Goal: Navigation & Orientation: Find specific page/section

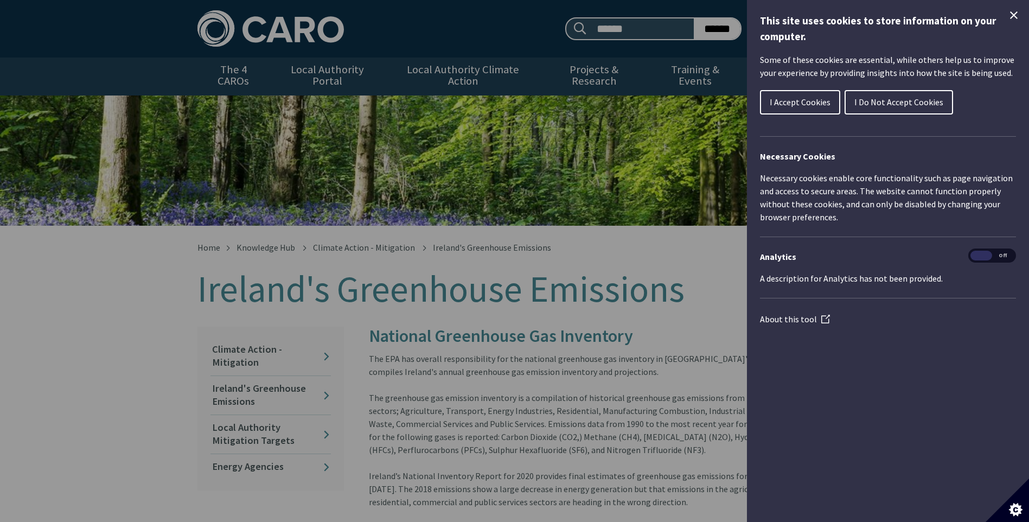
scroll to position [53, 0]
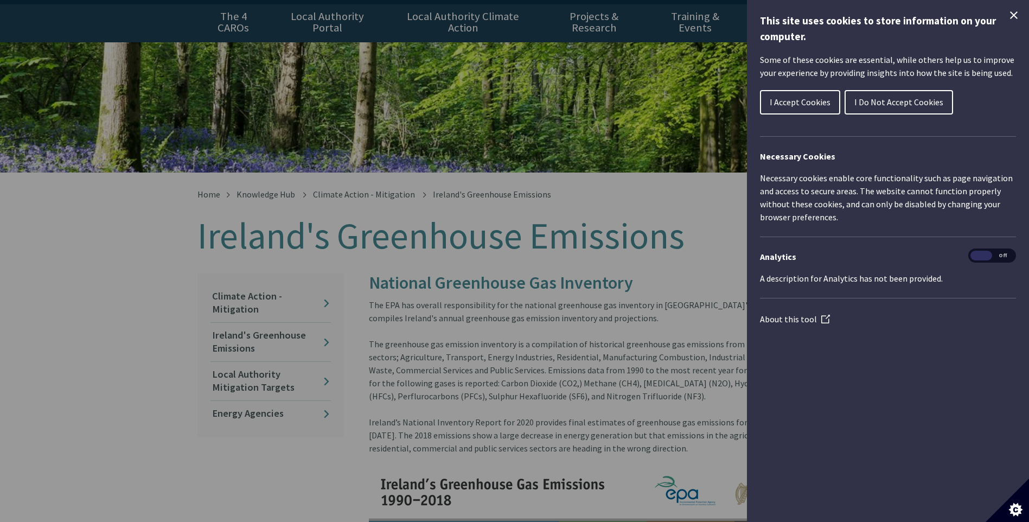
click at [814, 104] on span "I Accept Cookies" at bounding box center [799, 102] width 61 height 11
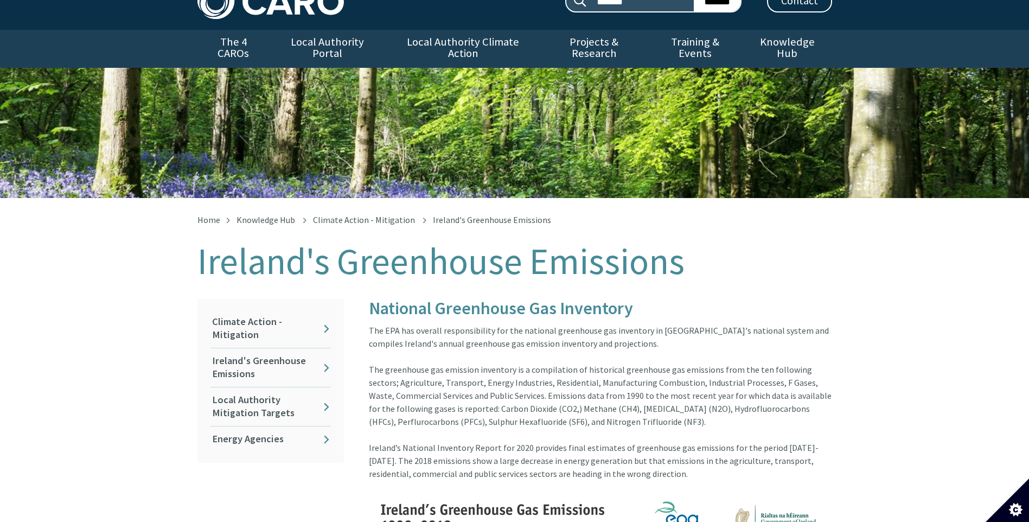
scroll to position [0, 0]
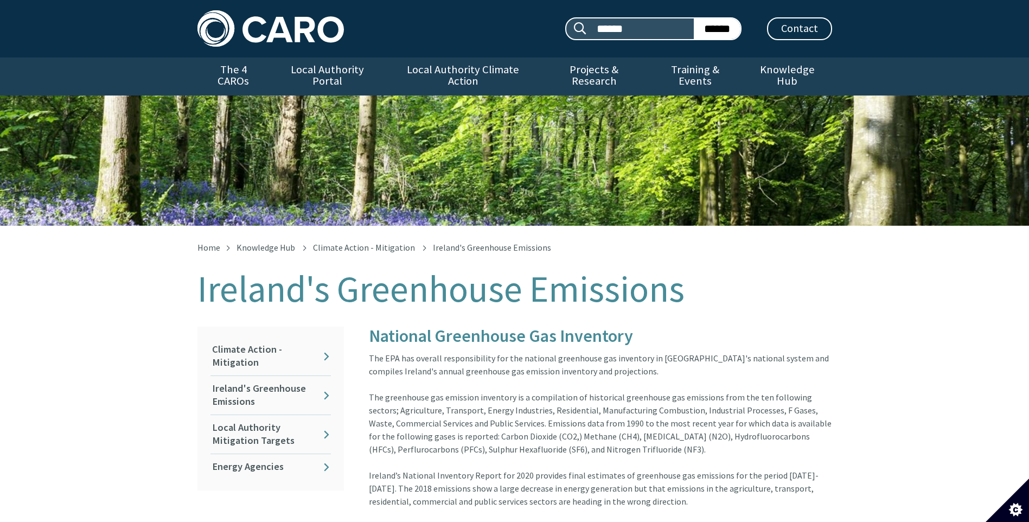
click at [220, 63] on link "The 4 CAROs" at bounding box center [233, 76] width 72 height 38
